Goal: Transaction & Acquisition: Purchase product/service

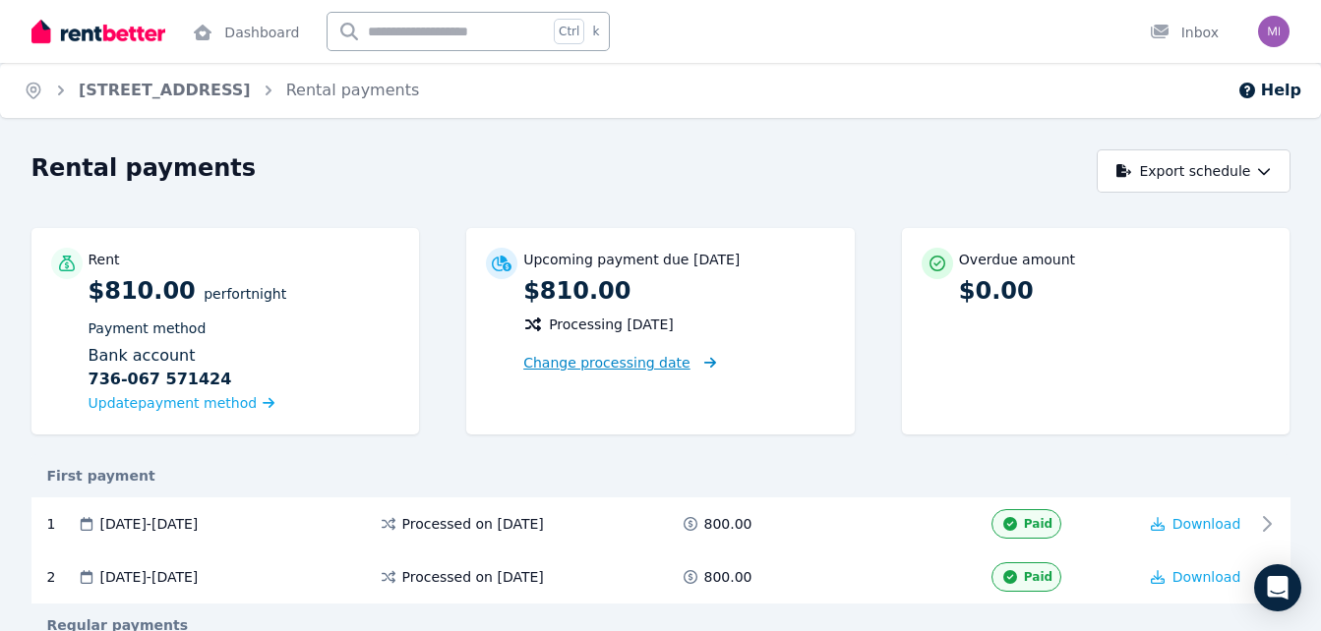
click at [602, 362] on span "Change processing date" at bounding box center [606, 363] width 167 height 20
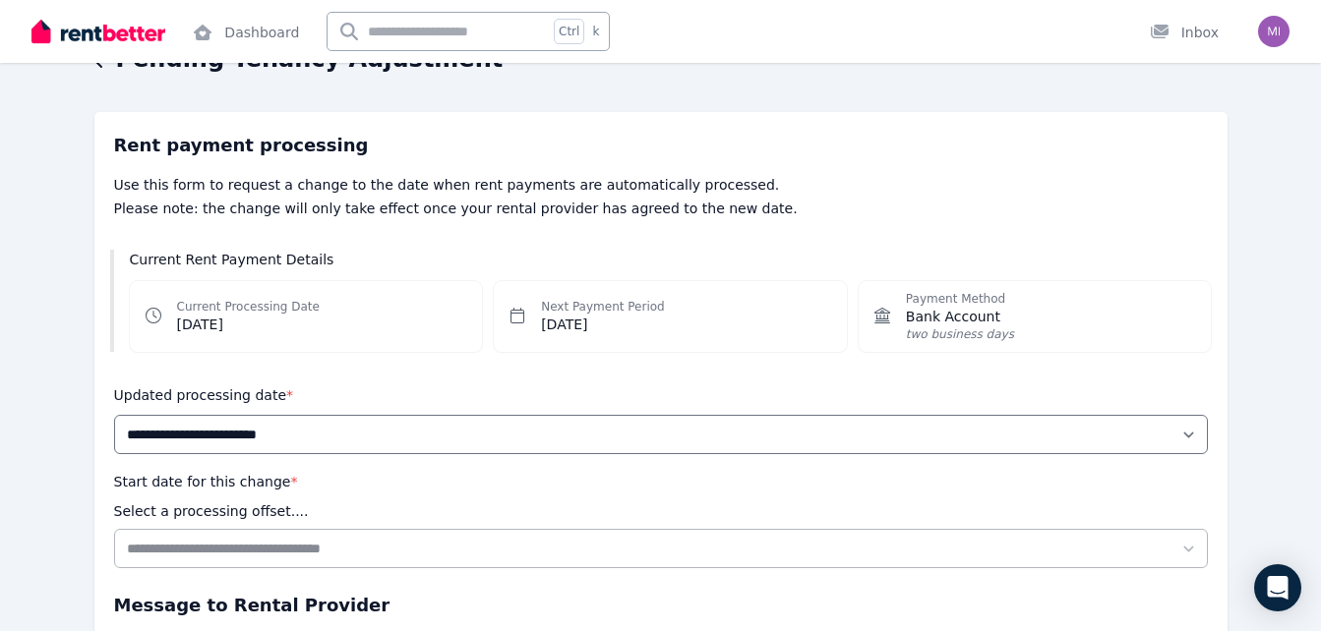
scroll to position [110, 0]
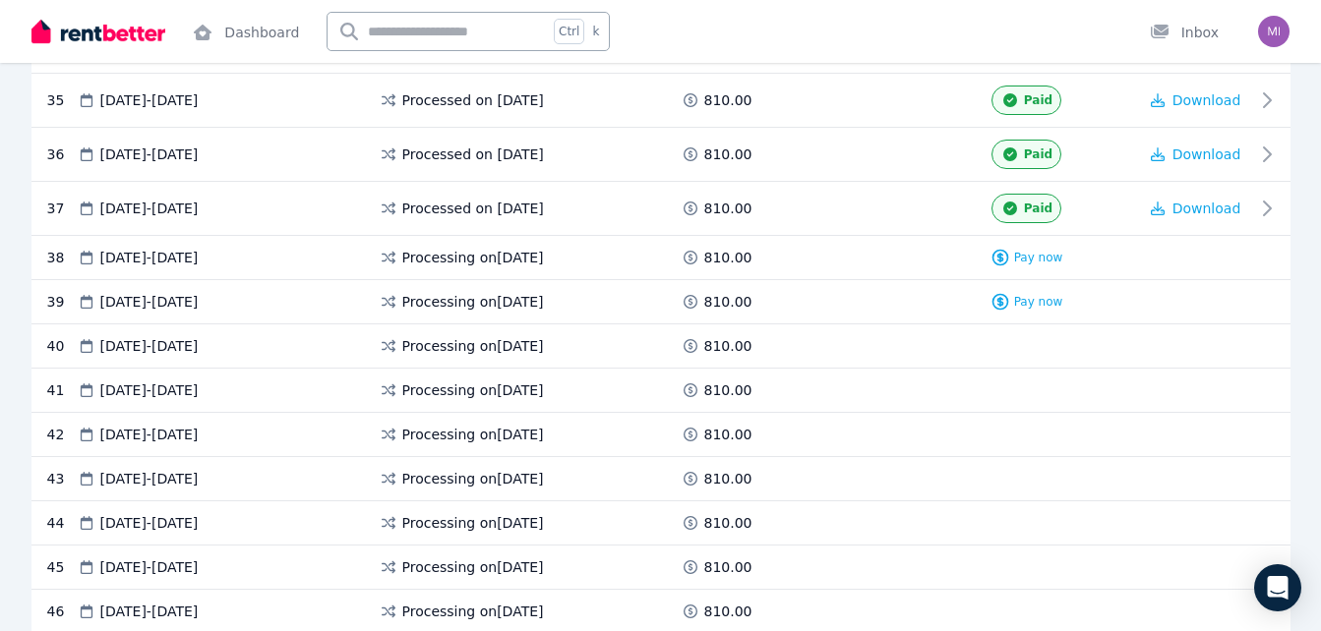
scroll to position [2315, 0]
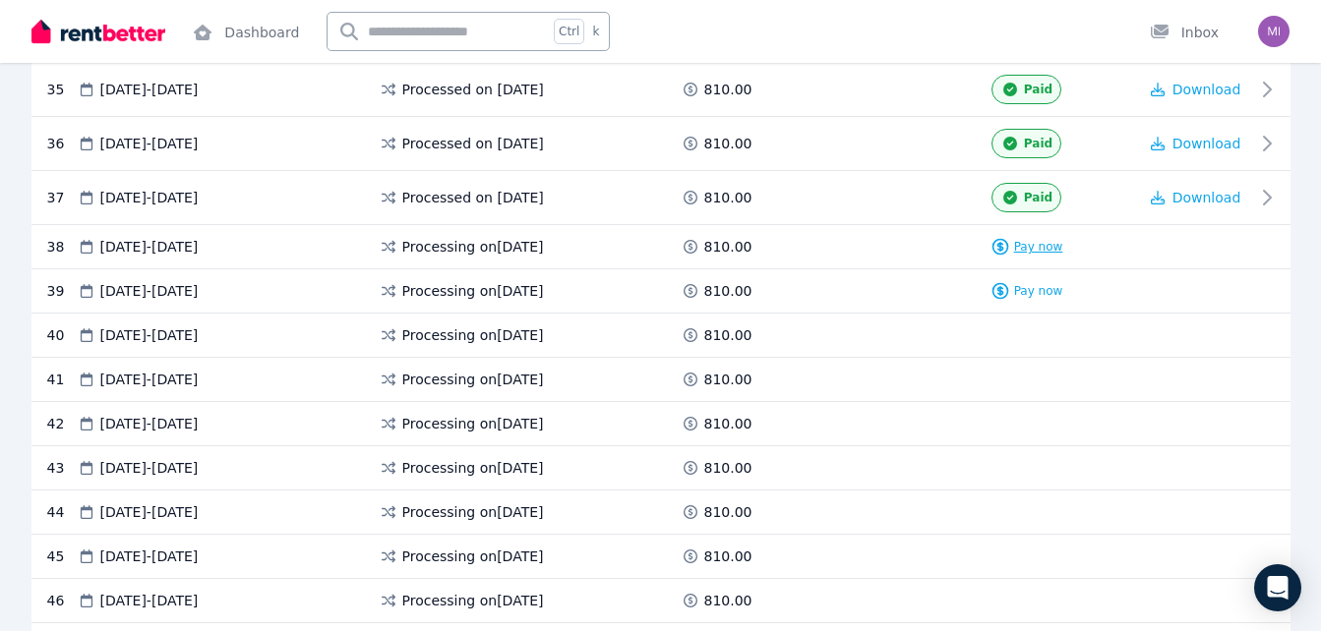
click at [1037, 254] on span "Pay now" at bounding box center [1038, 247] width 49 height 16
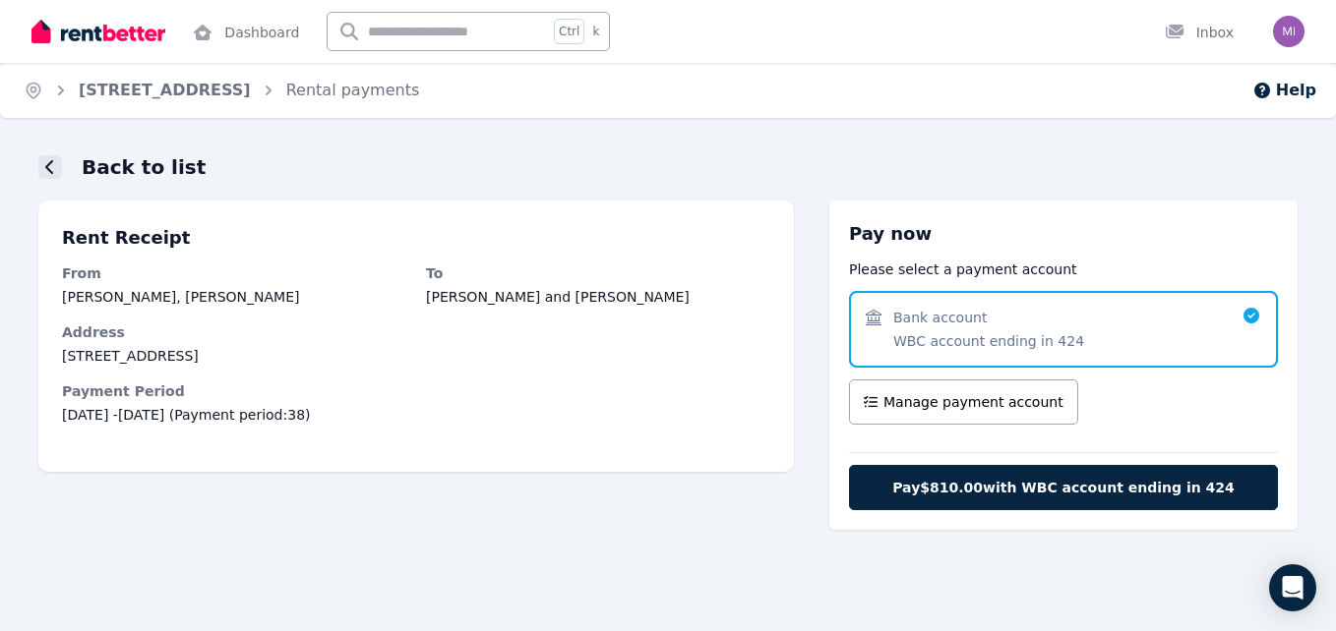
click at [51, 162] on icon at bounding box center [49, 167] width 8 height 14
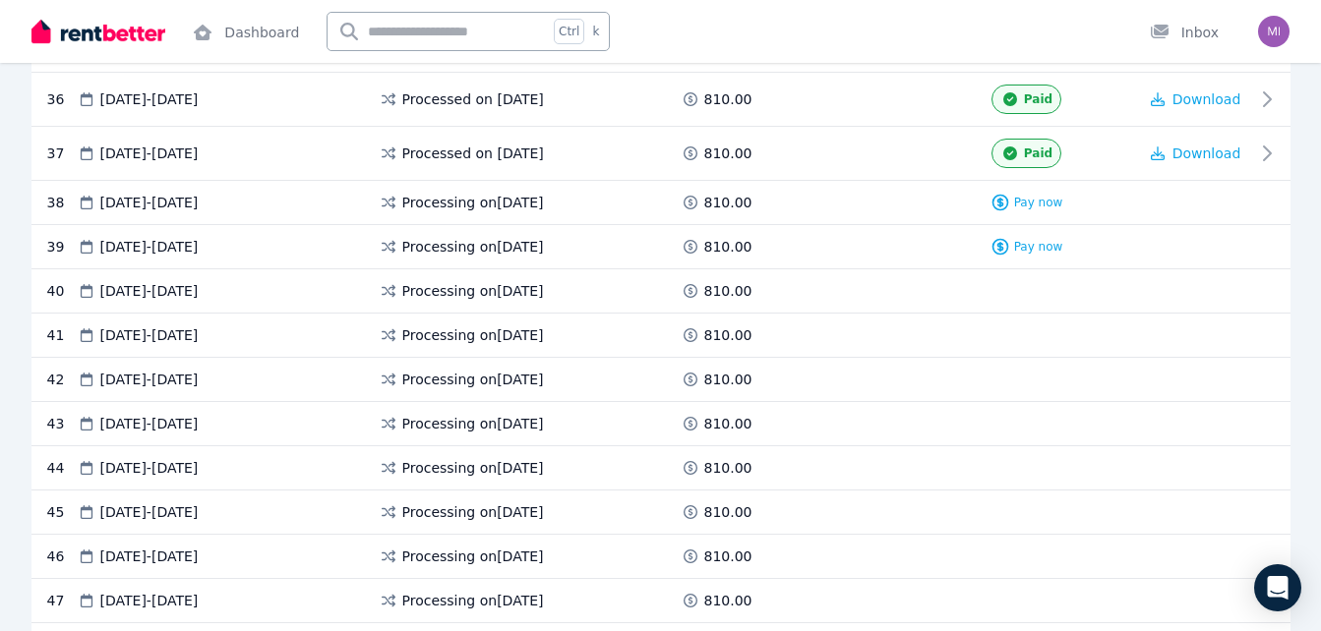
scroll to position [2343, 0]
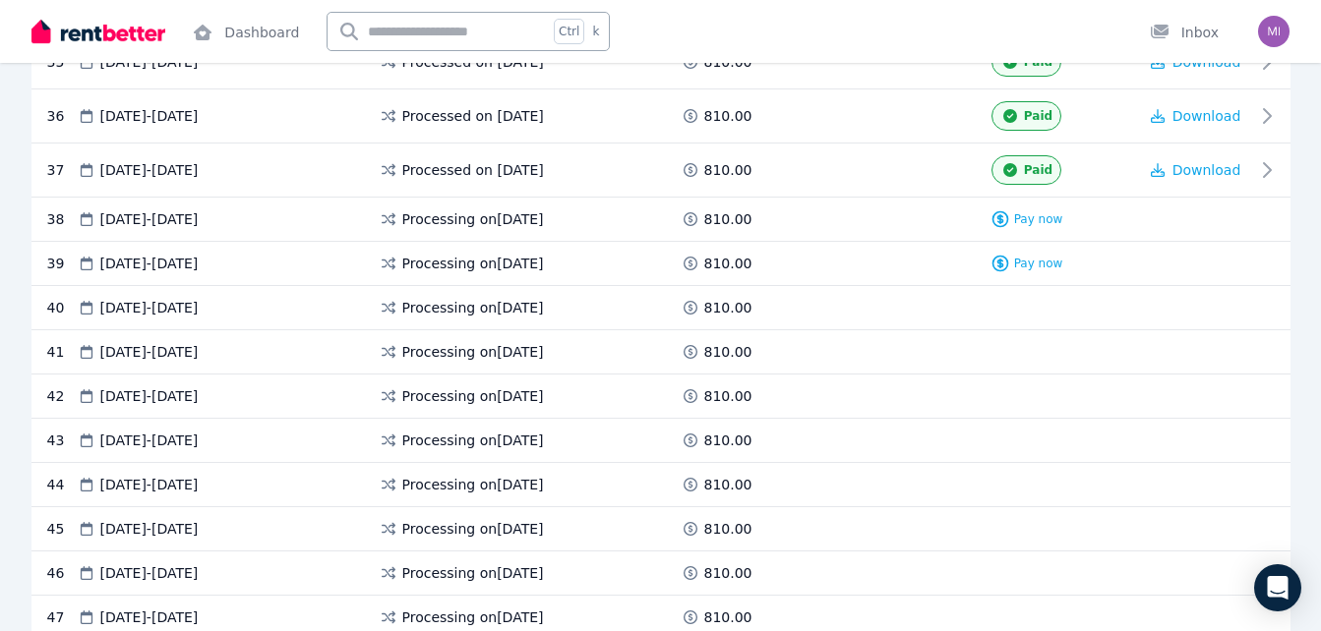
click at [1042, 231] on div "38 [DATE] - [DATE] Processing on [DATE] 810.00 Pay now" at bounding box center [660, 220] width 1259 height 44
click at [1039, 224] on span "Pay now" at bounding box center [1038, 219] width 49 height 16
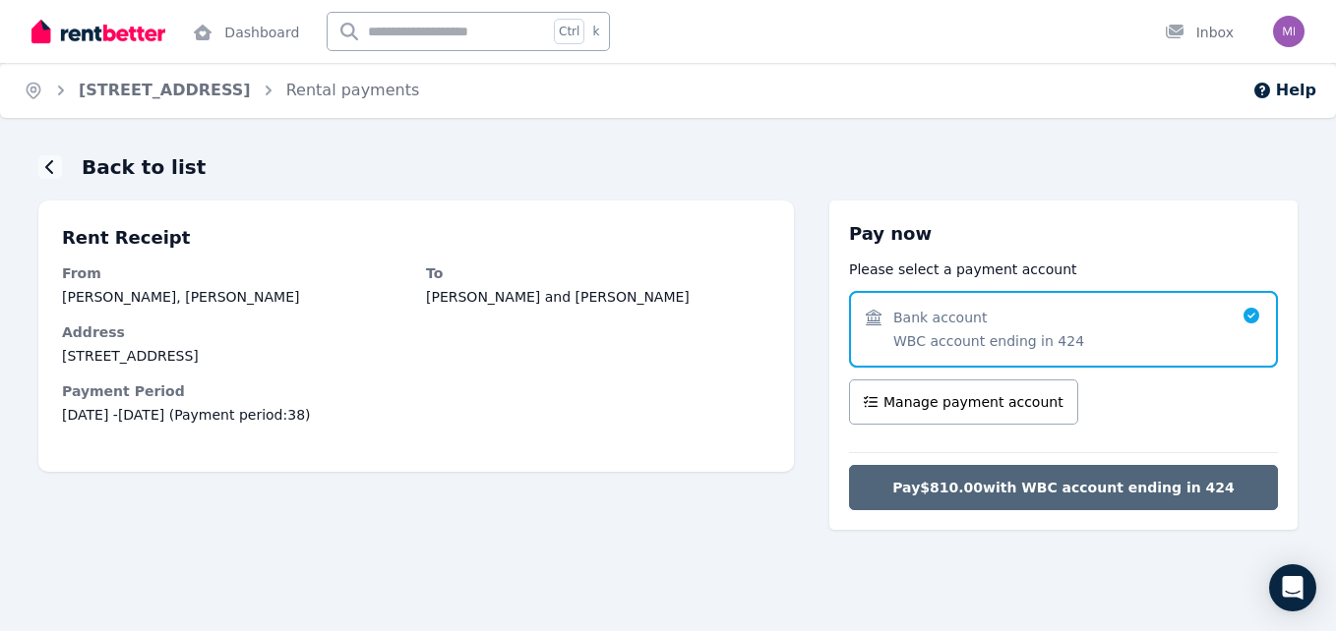
click at [1067, 496] on span "Pay $810.00 with WBC account ending in 424" at bounding box center [1063, 488] width 342 height 20
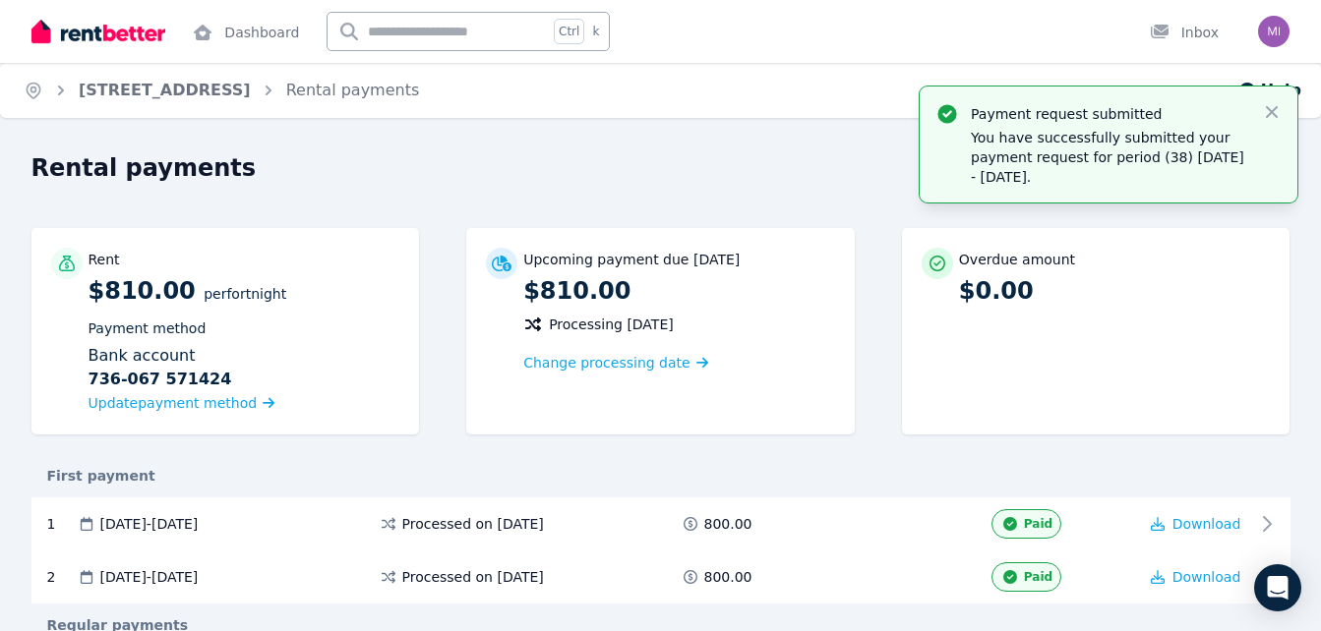
click at [947, 473] on div "First payment" at bounding box center [660, 476] width 1259 height 20
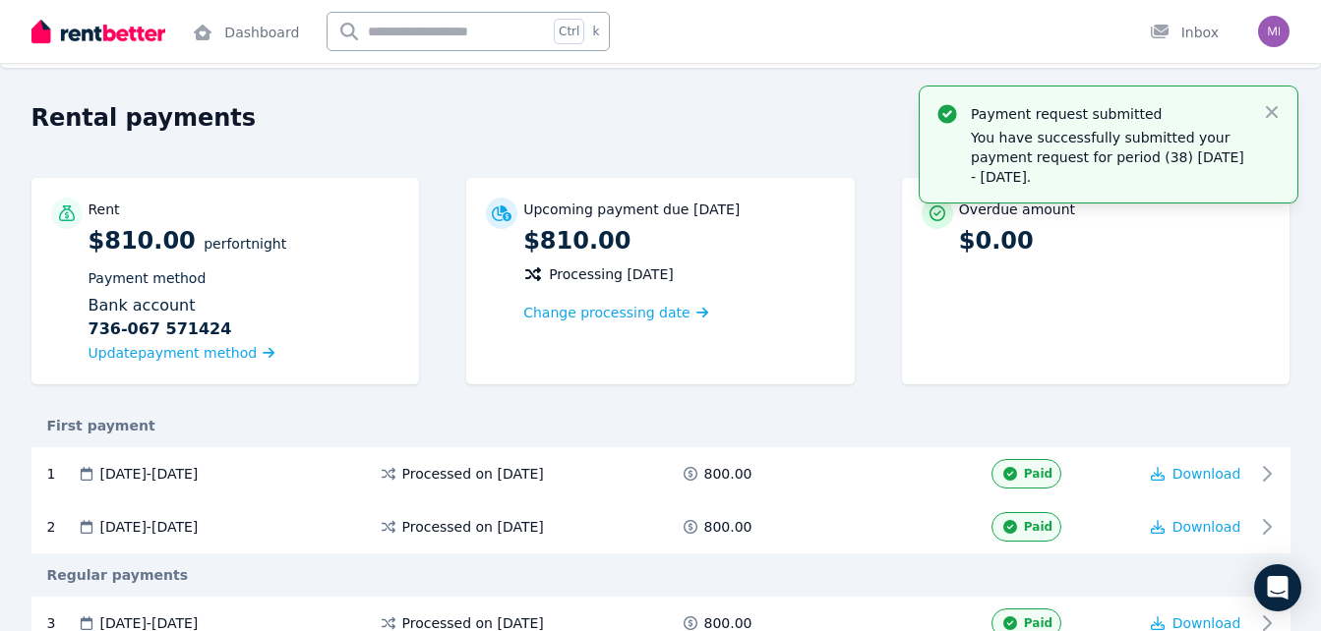
scroll to position [23, 0]
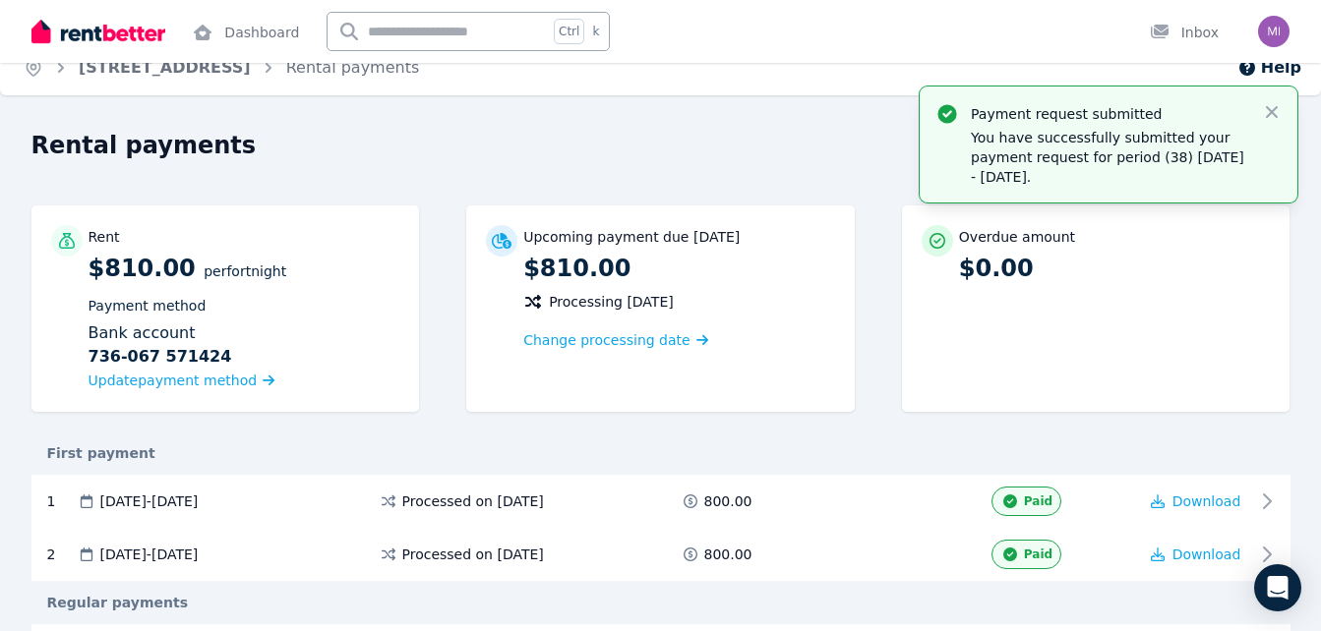
click at [1283, 113] on div "Payment request submitted You have successfully submitted your payment request …" at bounding box center [1109, 145] width 378 height 116
click at [1274, 113] on icon "button" at bounding box center [1272, 112] width 12 height 12
